Goal: Information Seeking & Learning: Learn about a topic

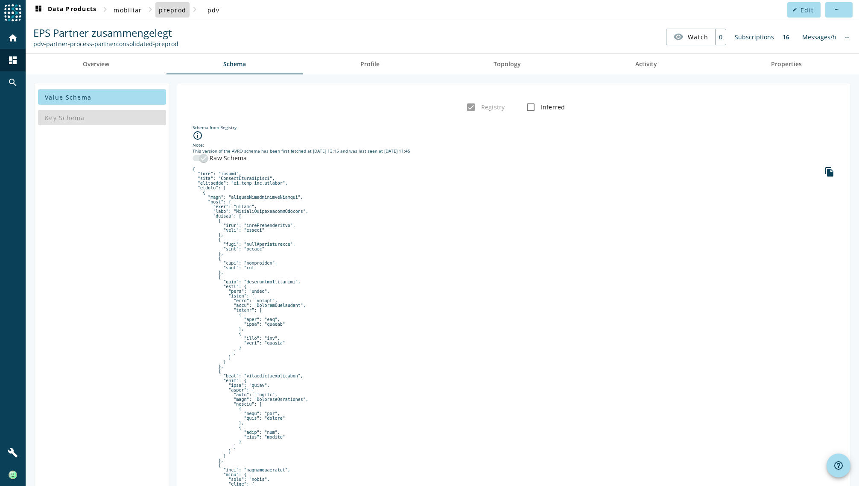
click at [169, 10] on span "preprod" at bounding box center [172, 10] width 27 height 8
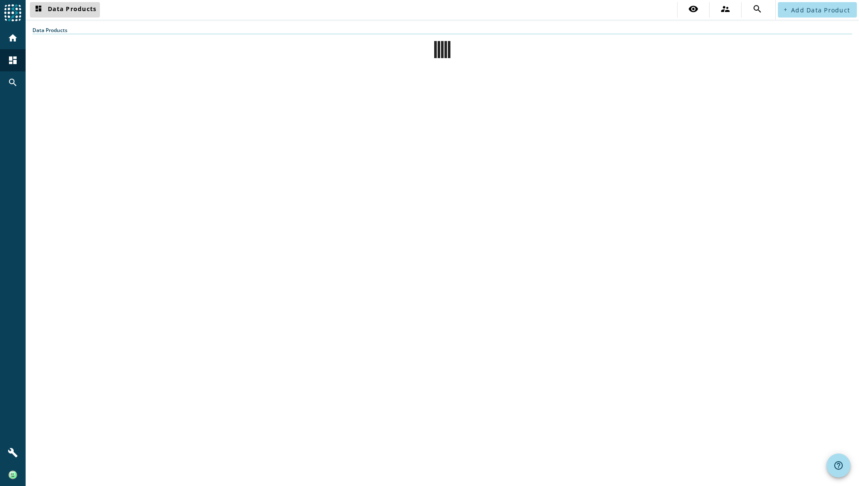
click at [76, 6] on span "dashboard Data Products" at bounding box center [64, 10] width 63 height 10
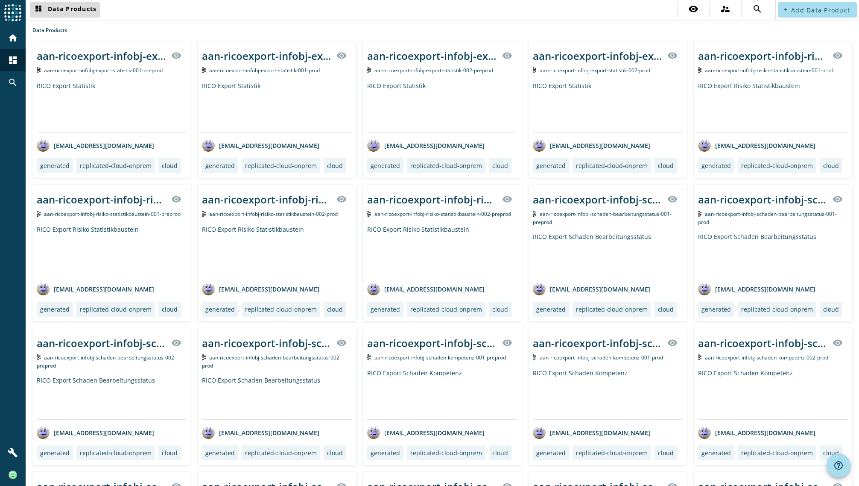
click at [80, 5] on span "dashboard Data Products" at bounding box center [64, 10] width 63 height 10
click at [80, 11] on span "dashboard Data Products" at bounding box center [64, 10] width 63 height 10
click at [15, 64] on mat-icon "dashboard" at bounding box center [13, 60] width 10 height 10
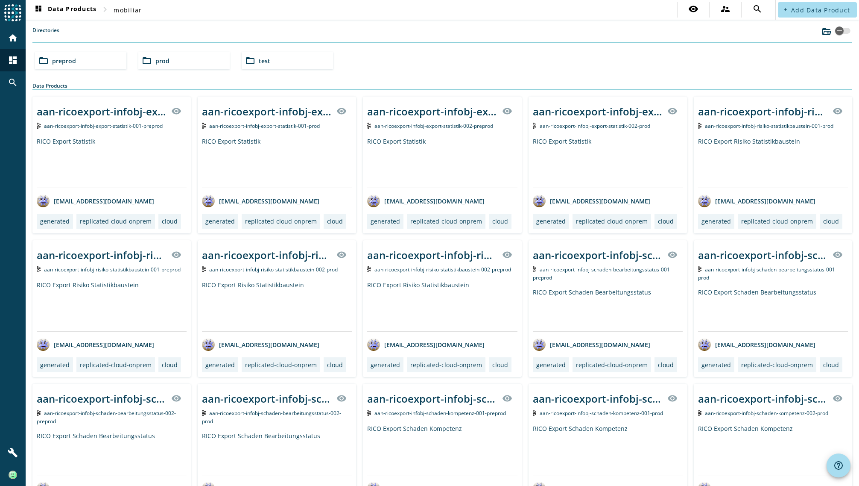
click at [170, 59] on div "folder_open prod" at bounding box center [183, 60] width 91 height 17
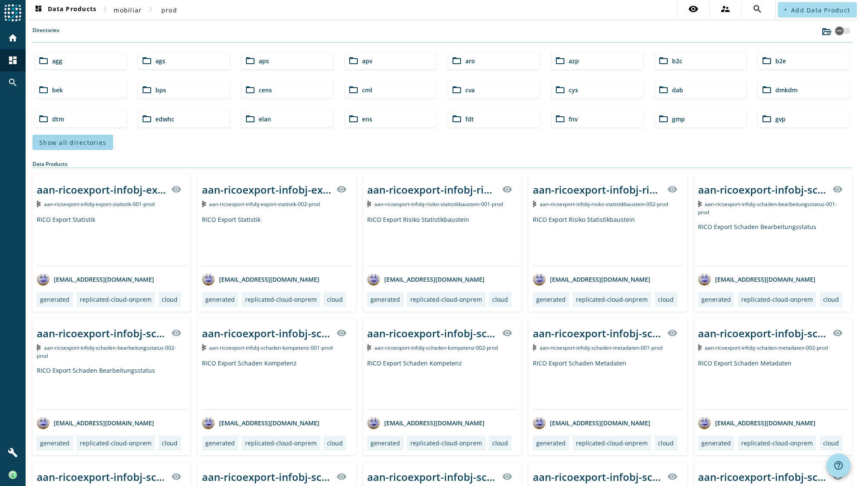
click at [63, 141] on span "Show all directories" at bounding box center [72, 142] width 67 height 8
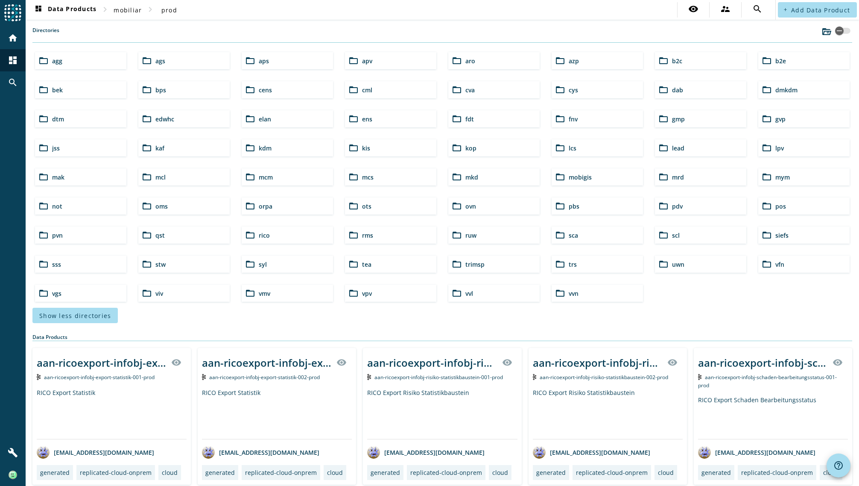
click at [672, 204] on span "pdv" at bounding box center [677, 206] width 11 height 8
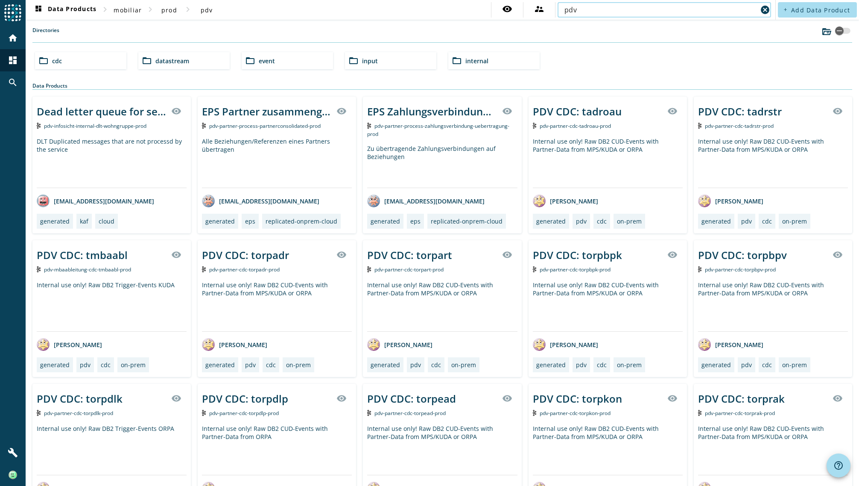
type input "pdv-partner-process-partnerconsolidated"
click at [715, 9] on input "pdv-partner-process-partnerconsolidated" at bounding box center [661, 10] width 193 height 10
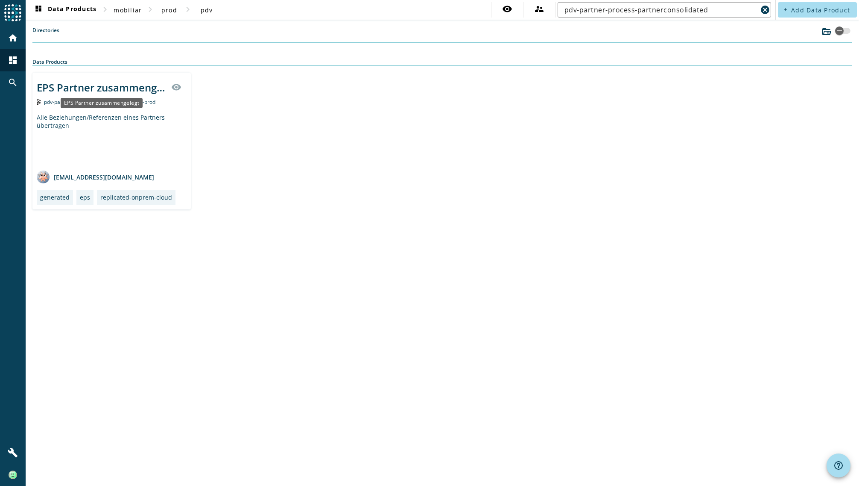
click at [114, 85] on div "EPS Partner zusammengelegt" at bounding box center [101, 87] width 129 height 14
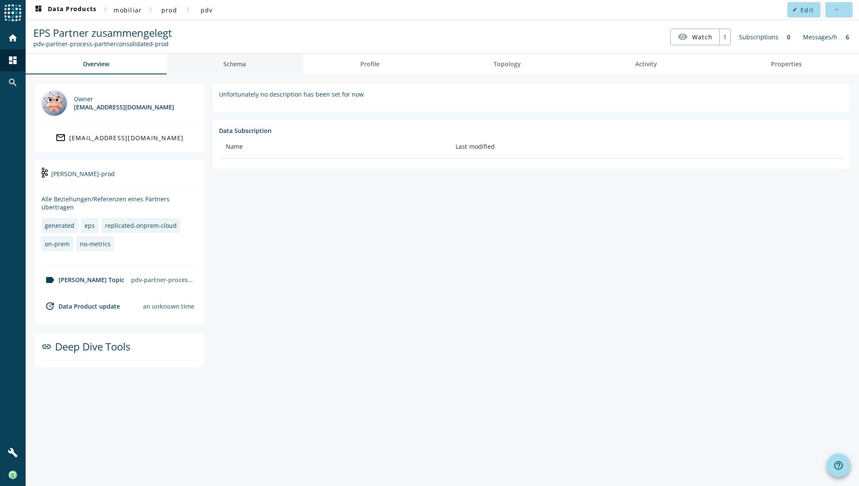
click at [227, 65] on span "Schema" at bounding box center [234, 64] width 23 height 6
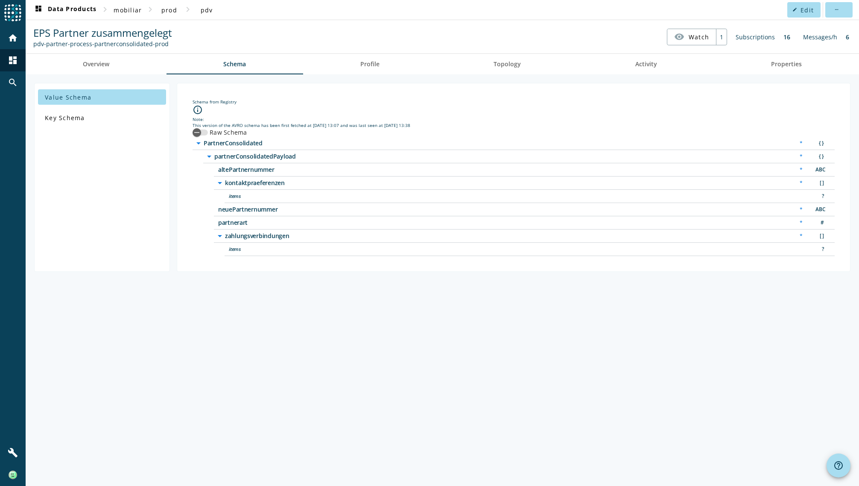
click at [292, 311] on div "Value Schema Key Schema Schema from Registry info_outline Note: This version of…" at bounding box center [443, 279] width 834 height 411
click at [84, 343] on div "Value Schema Key Schema Schema from Registry info_outline Note: This version of…" at bounding box center [443, 279] width 834 height 411
click at [168, 11] on span "prod" at bounding box center [169, 10] width 16 height 8
